Goal: Navigation & Orientation: Find specific page/section

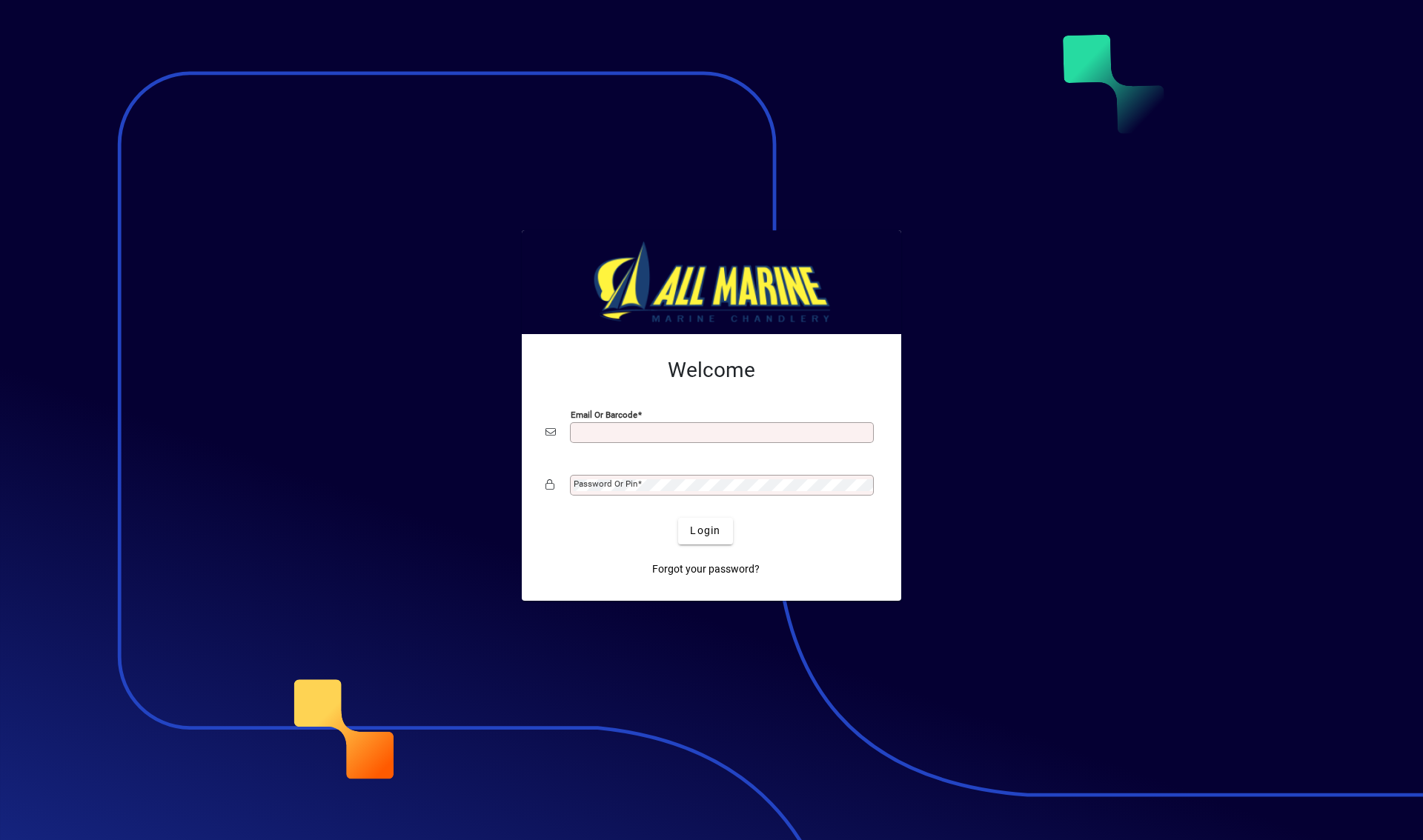
click at [603, 440] on div "Email or Barcode" at bounding box center [721, 433] width 304 height 21
click at [615, 436] on input "Email or Barcode" at bounding box center [723, 432] width 299 height 12
type input "**********"
click at [626, 480] on mat-label "Password or Pin" at bounding box center [605, 484] width 63 height 11
click at [699, 541] on span "submit" at bounding box center [705, 531] width 55 height 36
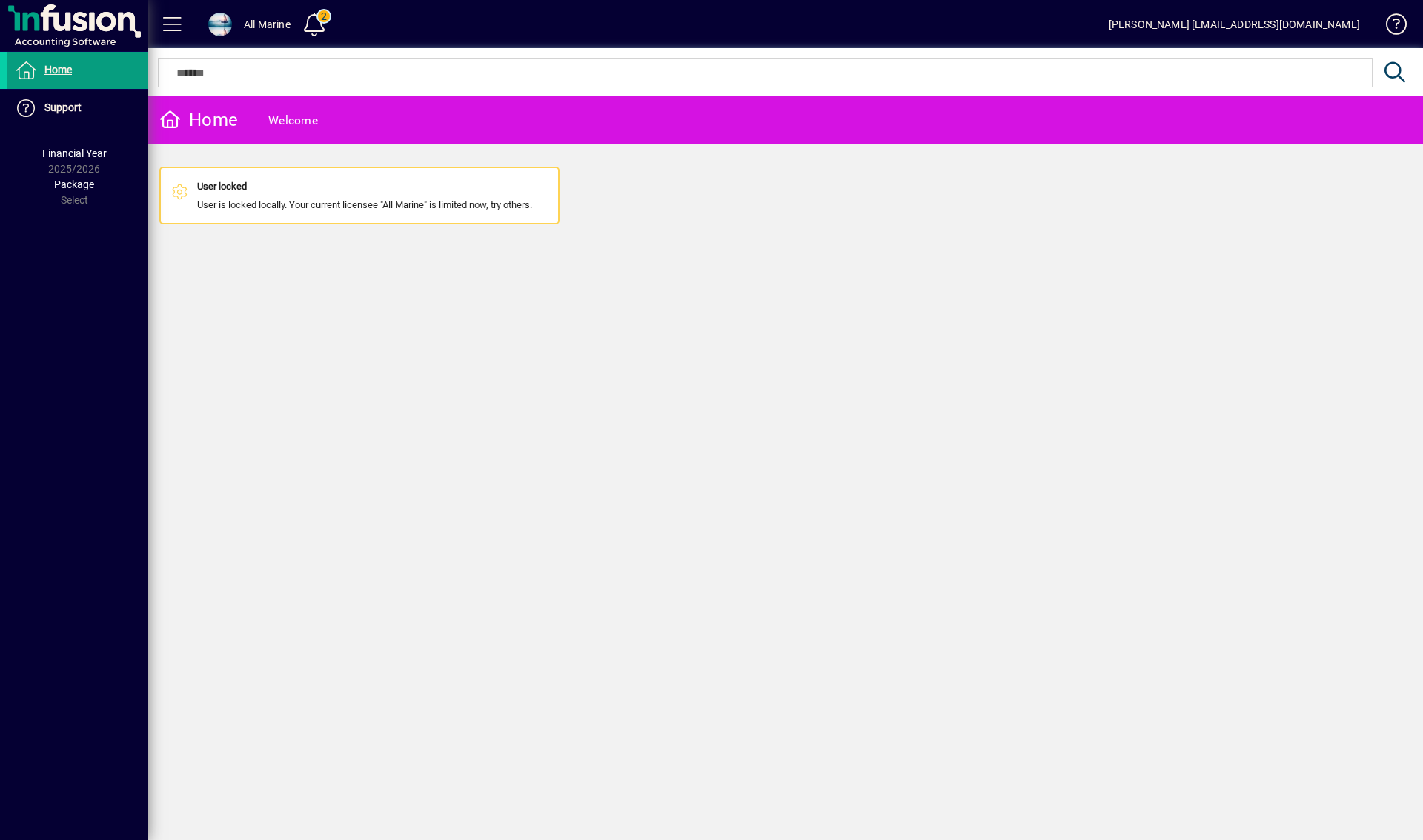
click at [217, 122] on div "Home" at bounding box center [198, 120] width 79 height 24
click at [308, 127] on div "Welcome" at bounding box center [293, 121] width 50 height 24
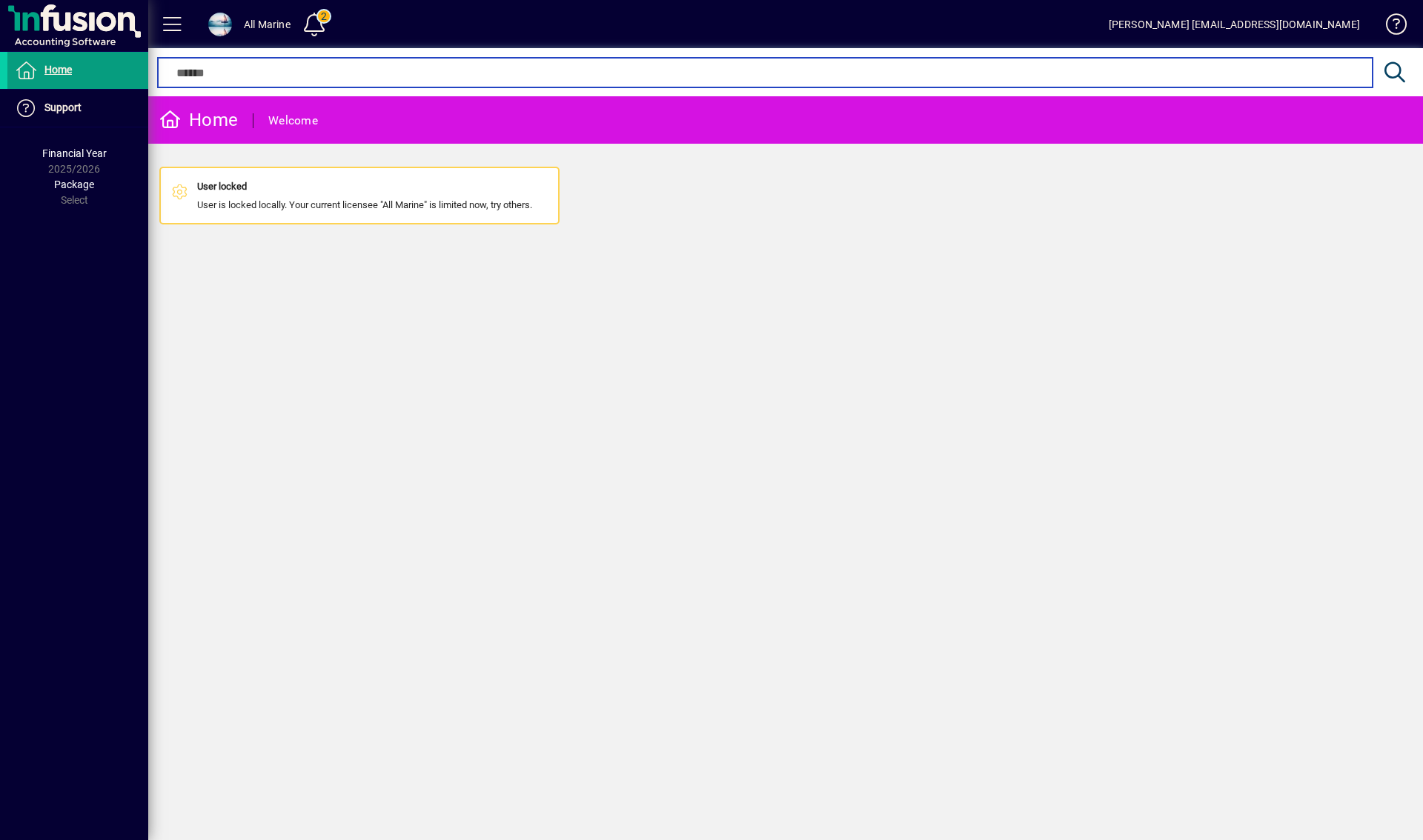
click at [247, 74] on input "text" at bounding box center [764, 72] width 1191 height 18
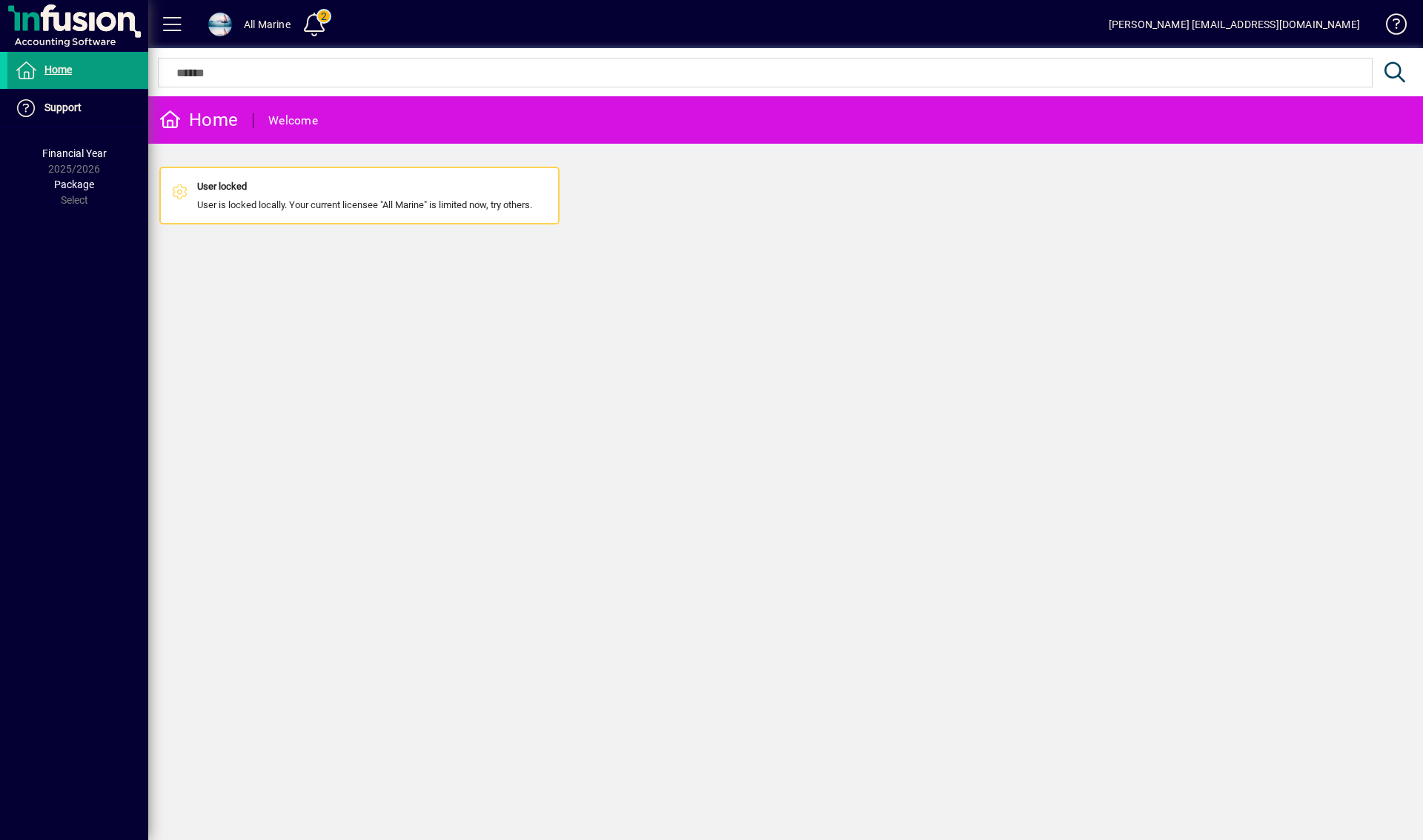
click at [639, 306] on div "Home Welcome User locked User is locked locally. Your current licensee "All Mar…" at bounding box center [786, 468] width 1275 height 743
click at [328, 15] on span at bounding box center [315, 24] width 36 height 36
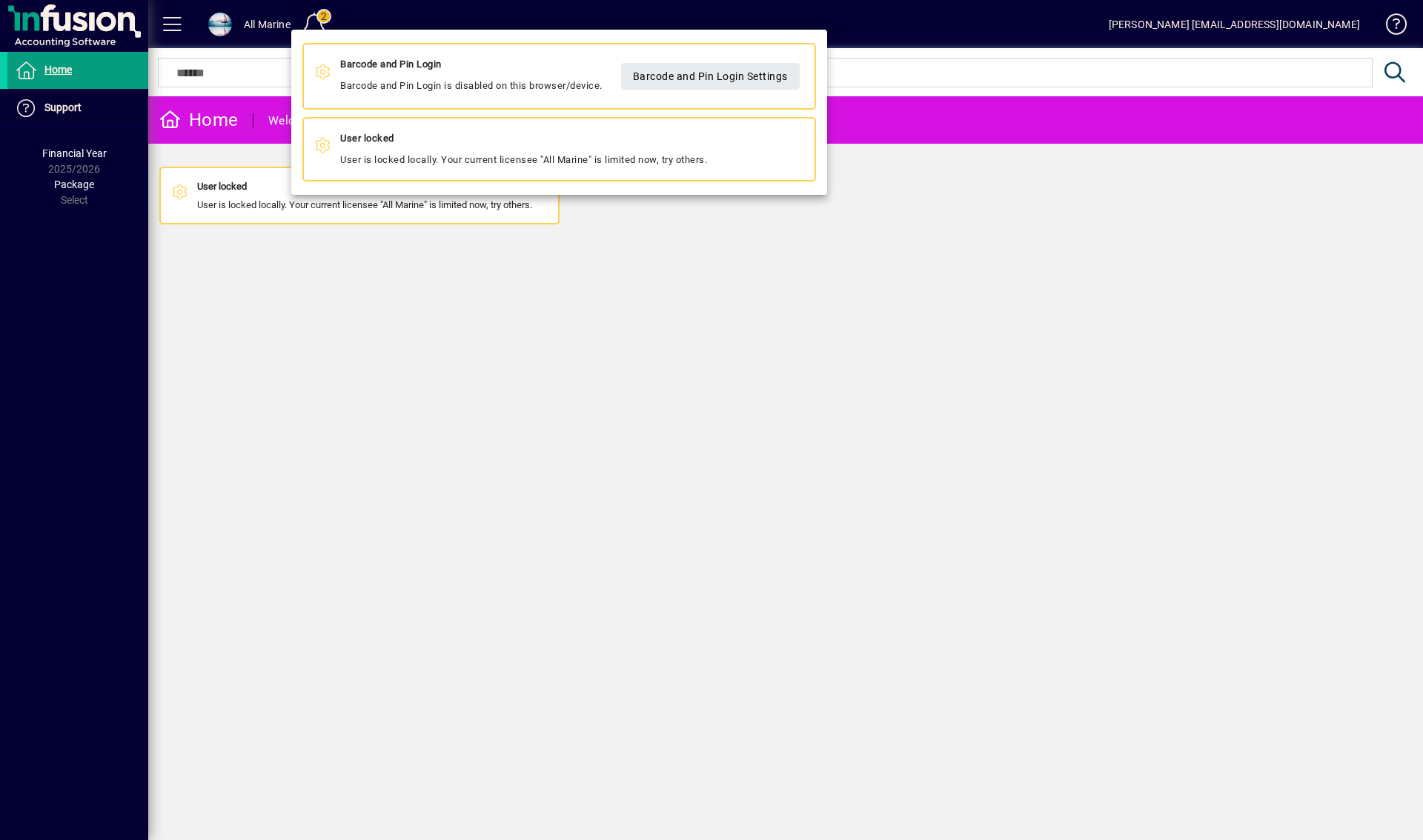
click at [328, 15] on div at bounding box center [712, 420] width 1423 height 840
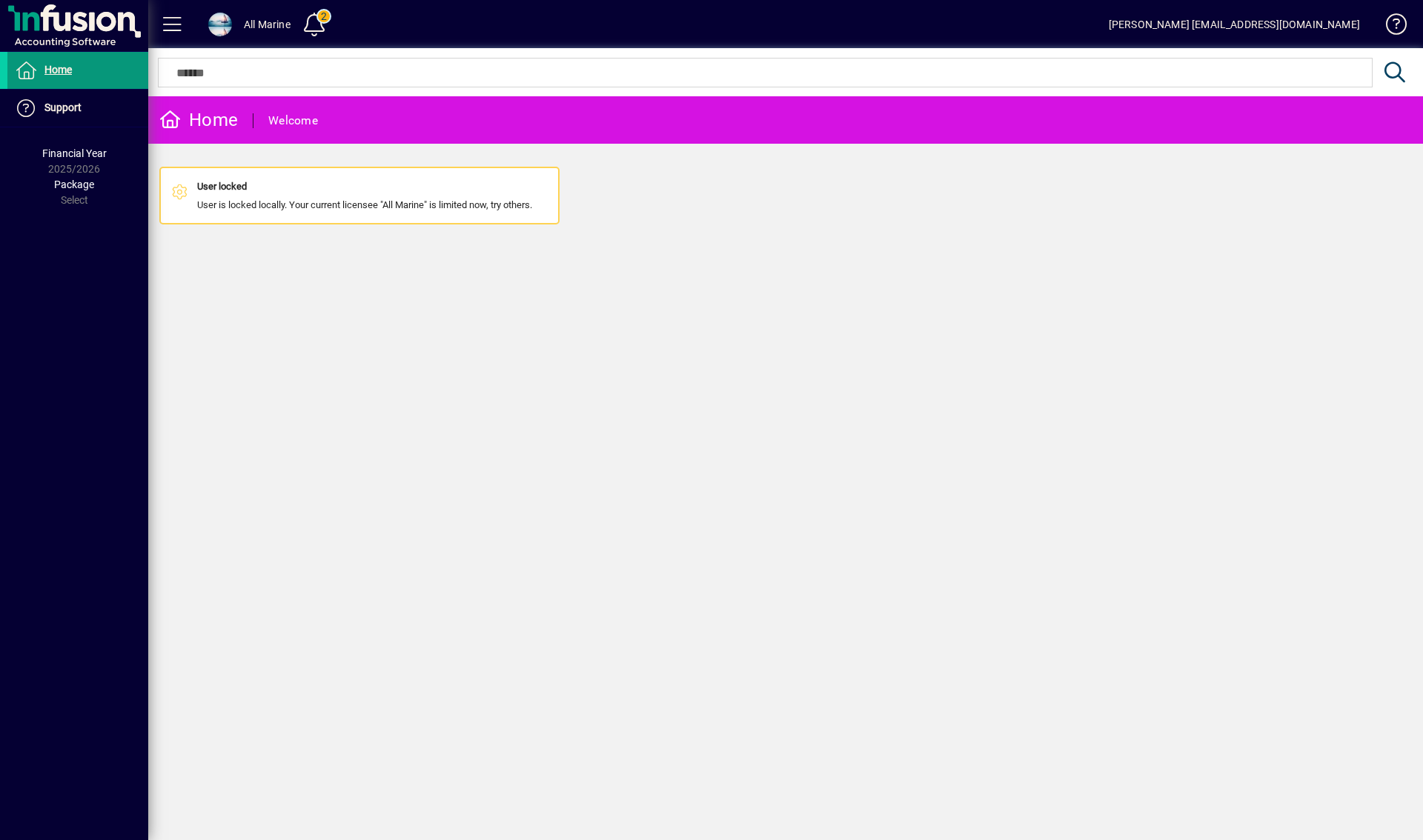
click at [81, 63] on span at bounding box center [78, 71] width 141 height 36
click at [236, 275] on div "Home Welcome User locked User is locked locally. Your current licensee "All Mar…" at bounding box center [786, 468] width 1275 height 743
click at [229, 29] on span at bounding box center [220, 24] width 24 height 24
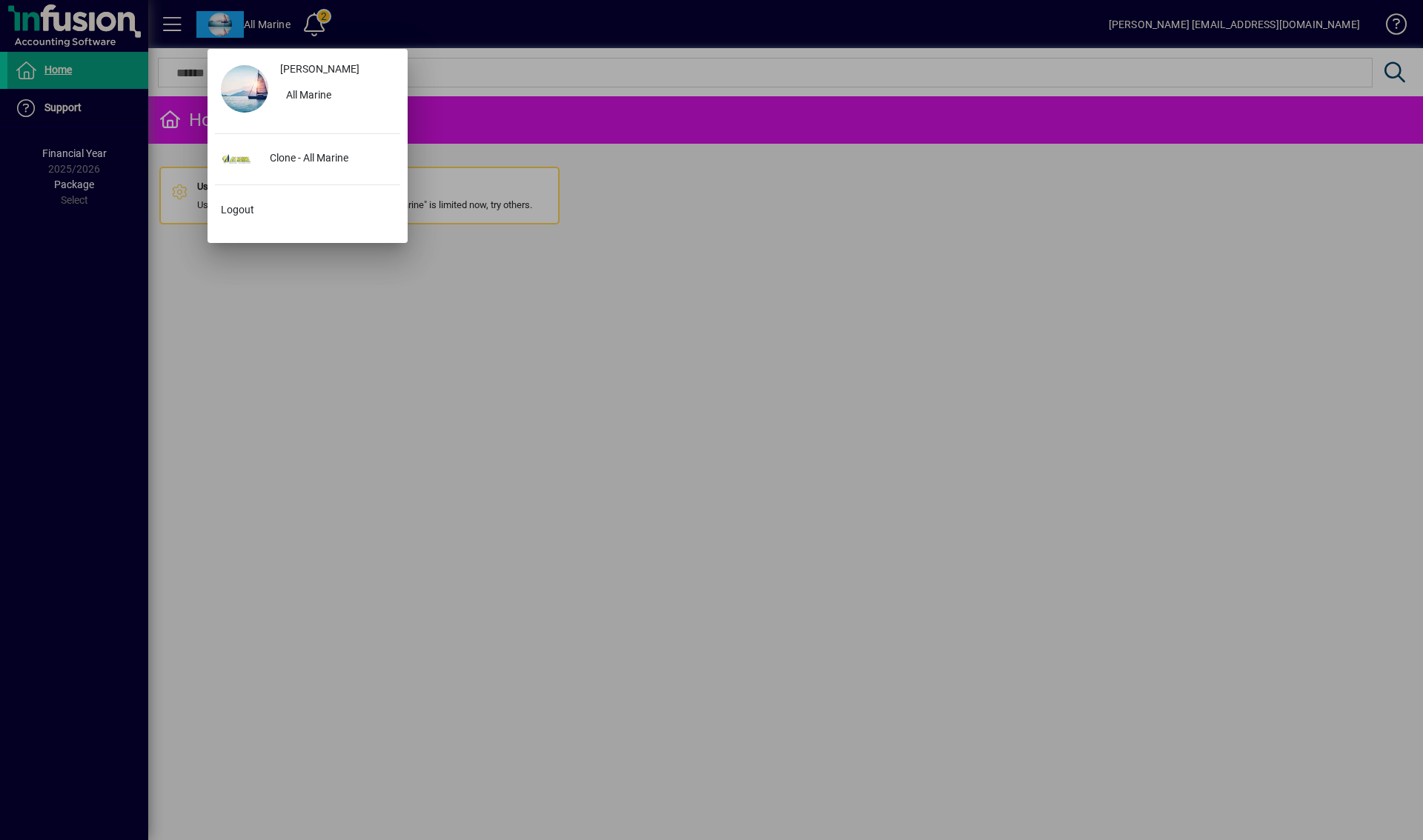
click at [318, 24] on div at bounding box center [712, 420] width 1423 height 840
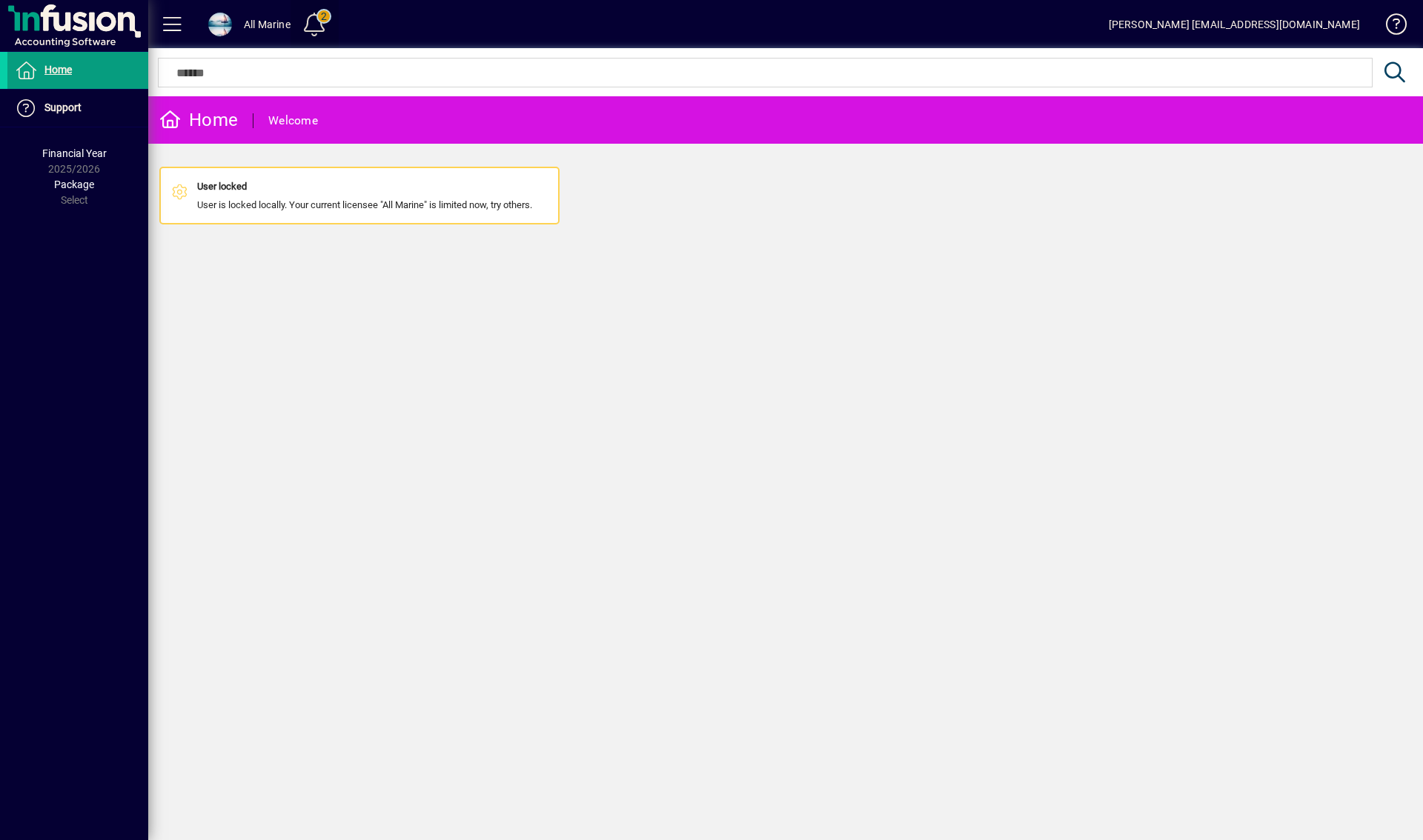
click at [318, 24] on span at bounding box center [315, 24] width 36 height 36
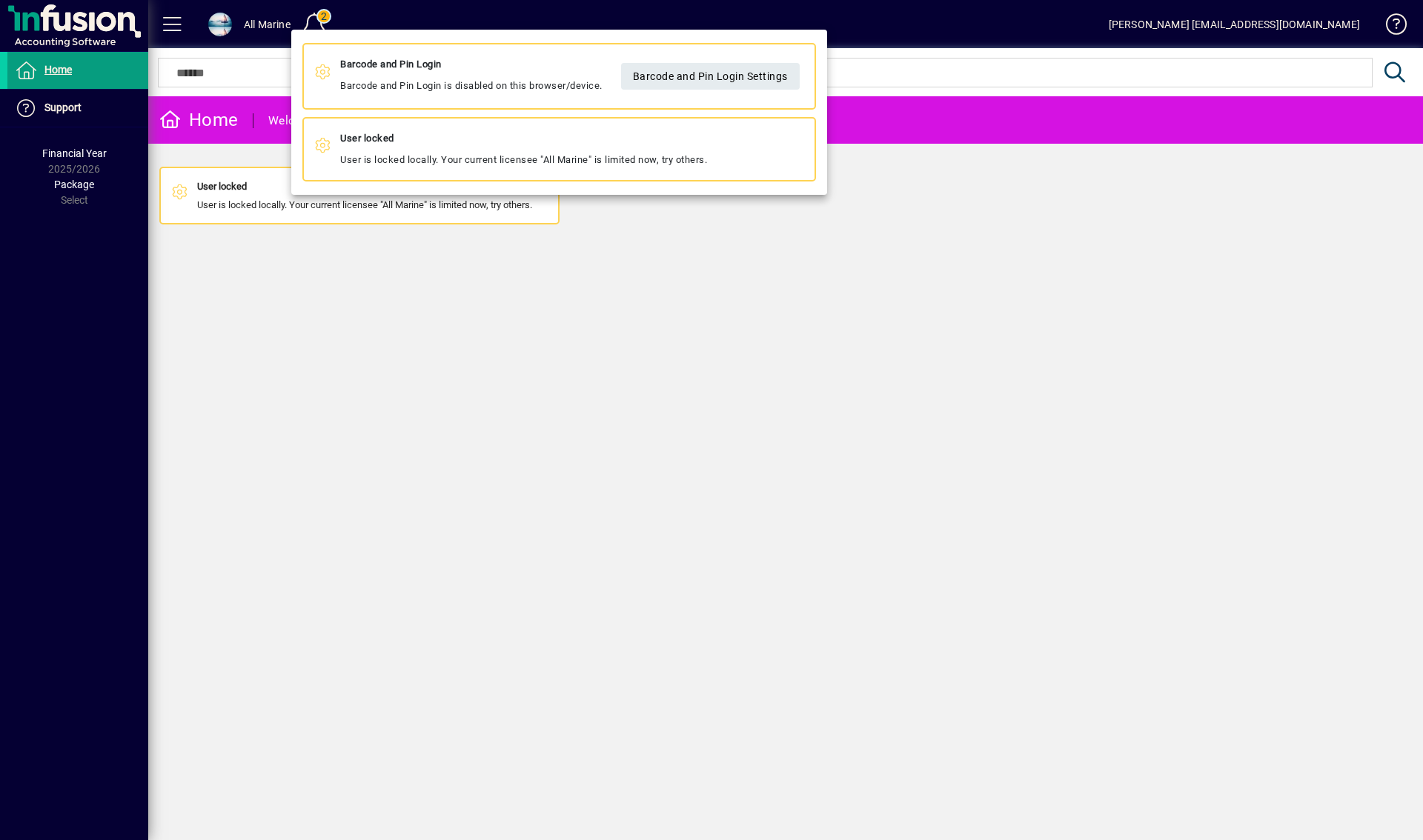
click at [318, 24] on div at bounding box center [712, 420] width 1423 height 840
